Goal: Obtain resource: Download file/media

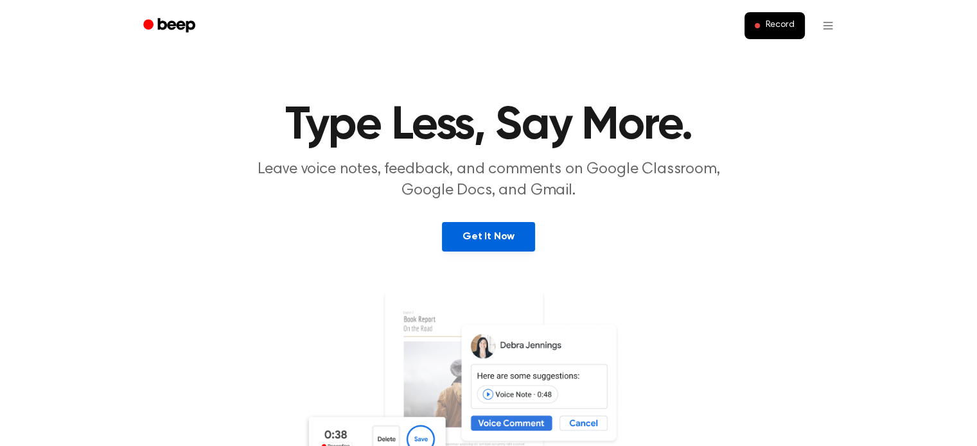
click at [521, 241] on link "Get It Now" at bounding box center [488, 237] width 93 height 30
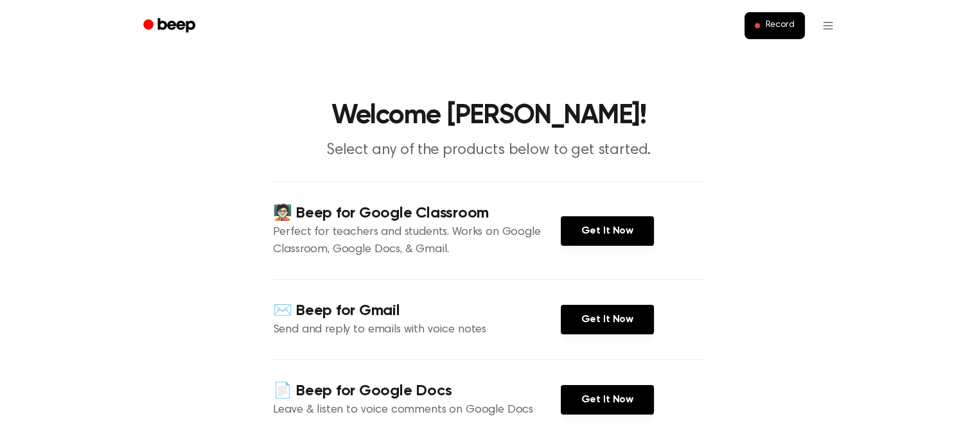
click at [722, 231] on main "Welcome Khanh! Select any of the products below to get started. 🧑🏻‍🏫 Beep for G…" at bounding box center [488, 333] width 977 height 666
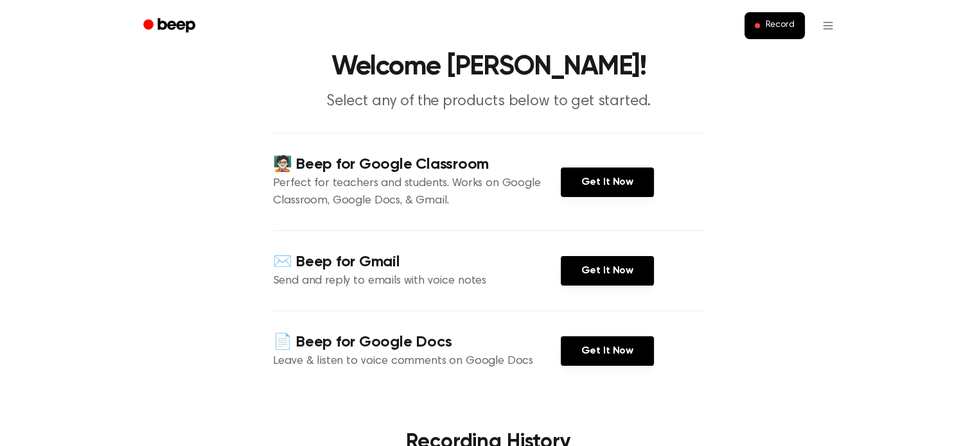
scroll to position [51, 0]
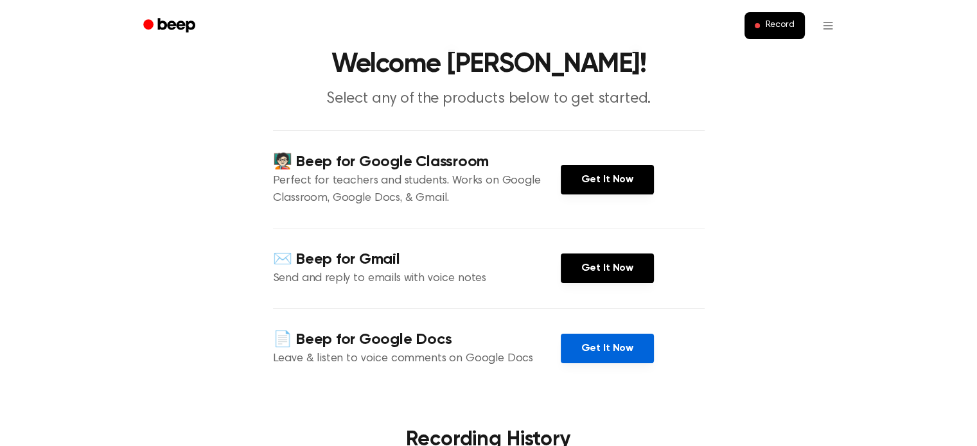
click at [611, 343] on link "Get It Now" at bounding box center [607, 349] width 93 height 30
click at [602, 357] on link "Get It Now" at bounding box center [607, 349] width 93 height 30
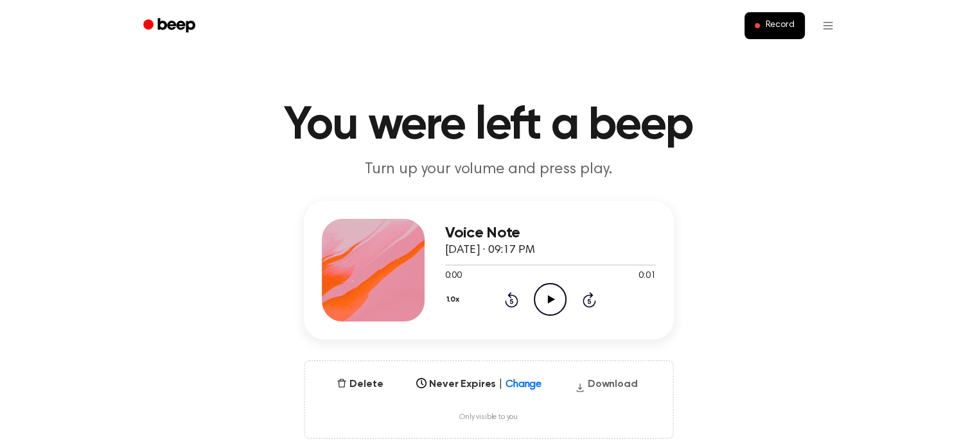
click at [618, 382] on button "Download" at bounding box center [606, 387] width 73 height 21
